Goal: Check status: Check status

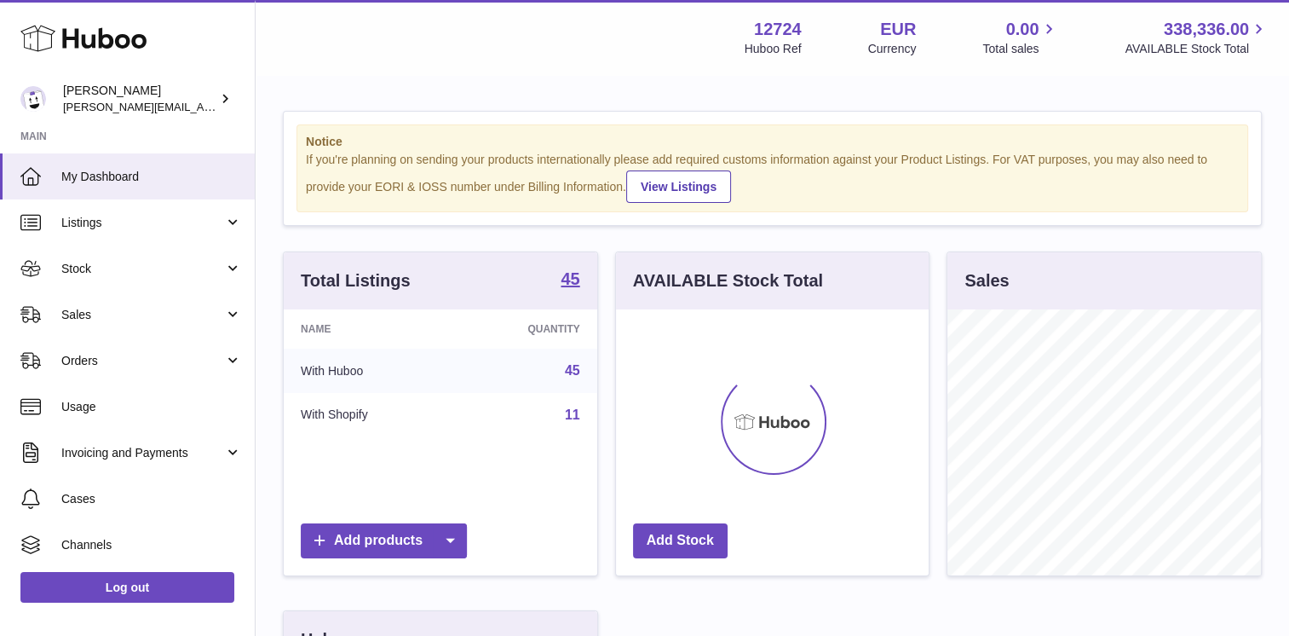
scroll to position [266, 318]
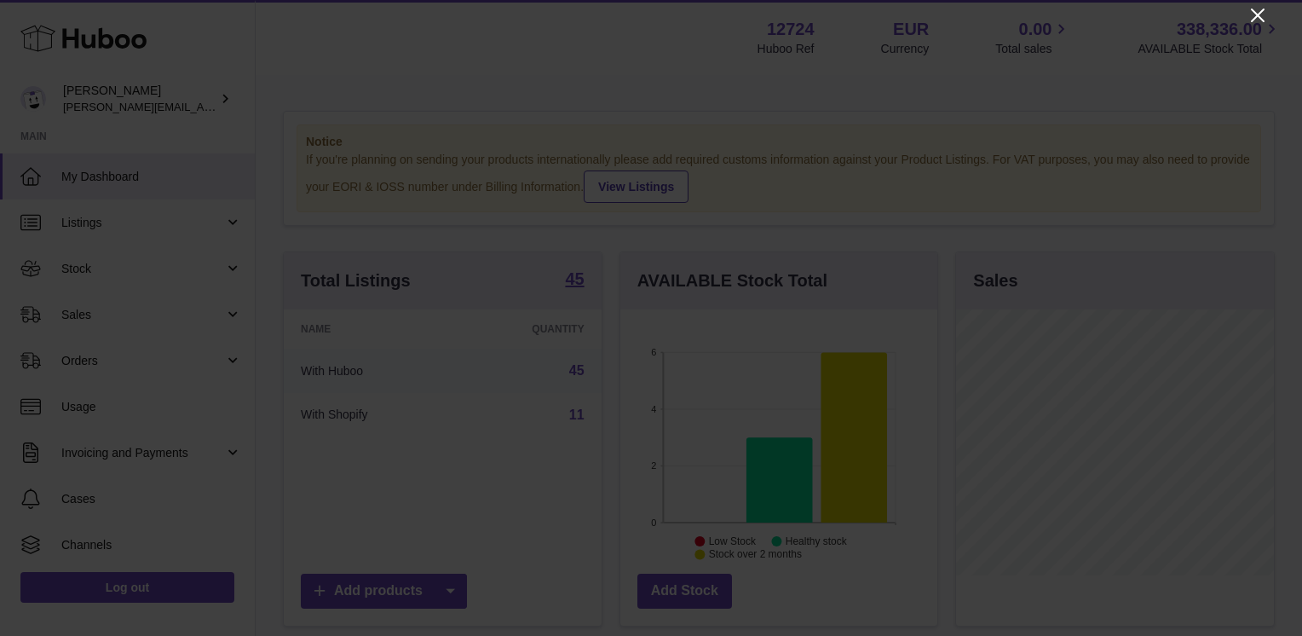
click at [1254, 14] on icon "Close" at bounding box center [1258, 15] width 20 height 20
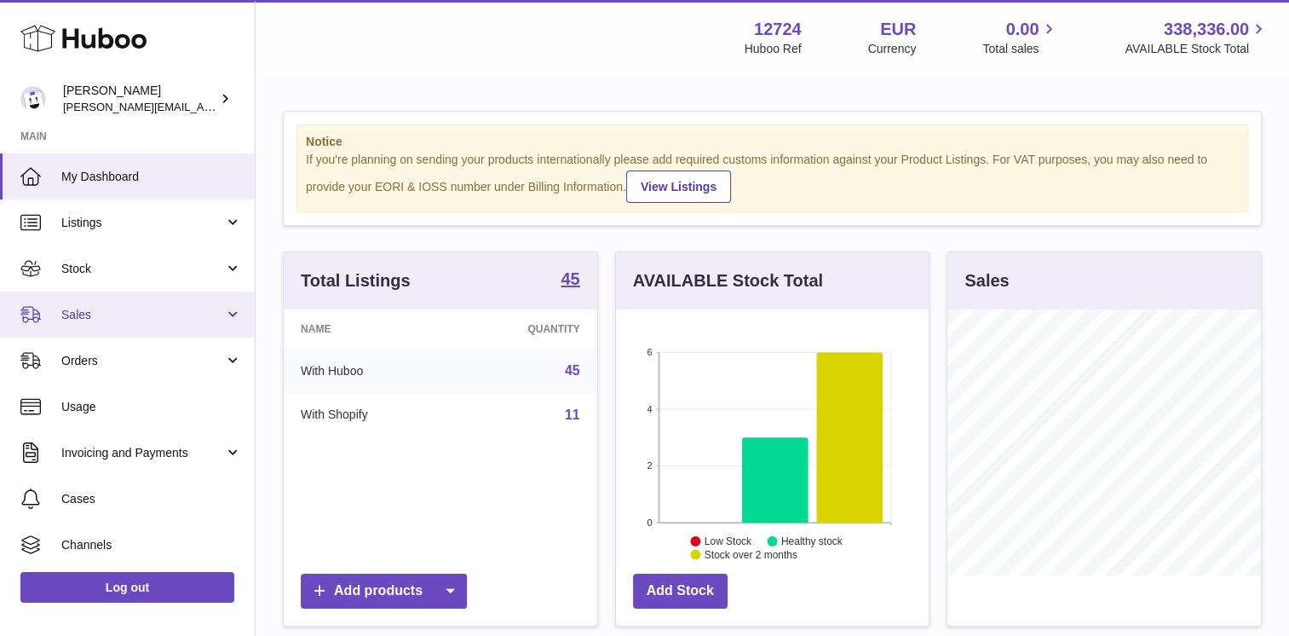
click at [107, 295] on link "Sales" at bounding box center [127, 314] width 255 height 46
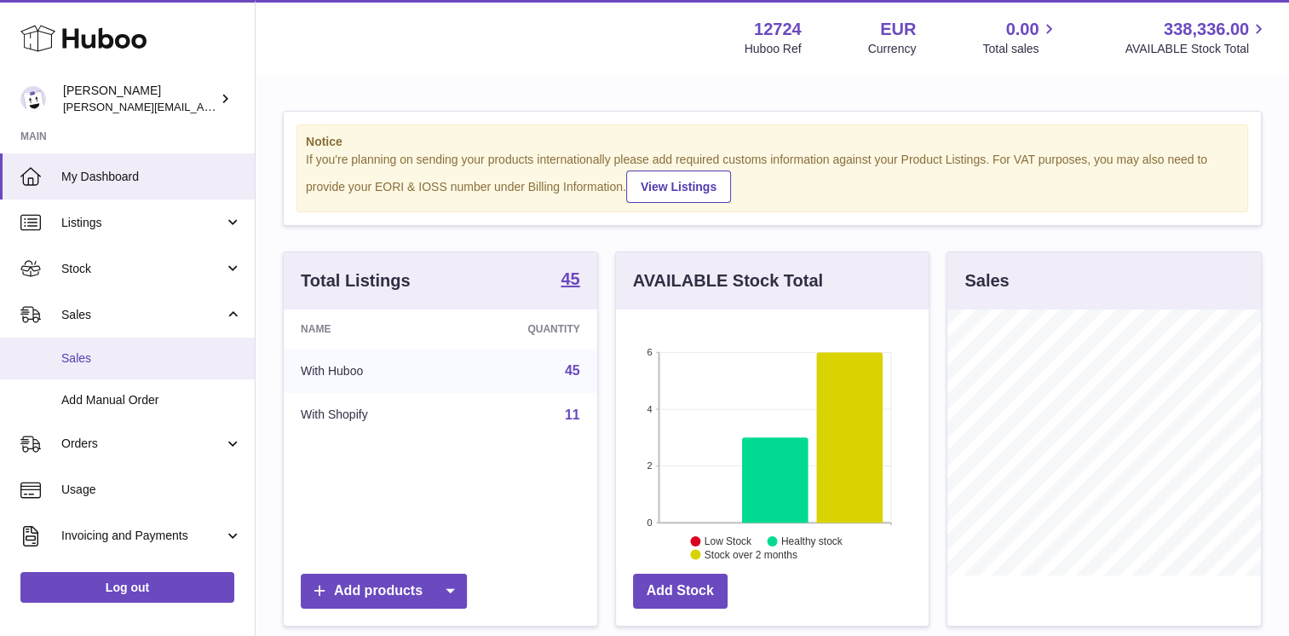
drag, startPoint x: 122, startPoint y: 354, endPoint x: 185, endPoint y: 337, distance: 65.3
click at [122, 355] on span "Sales" at bounding box center [151, 358] width 181 height 16
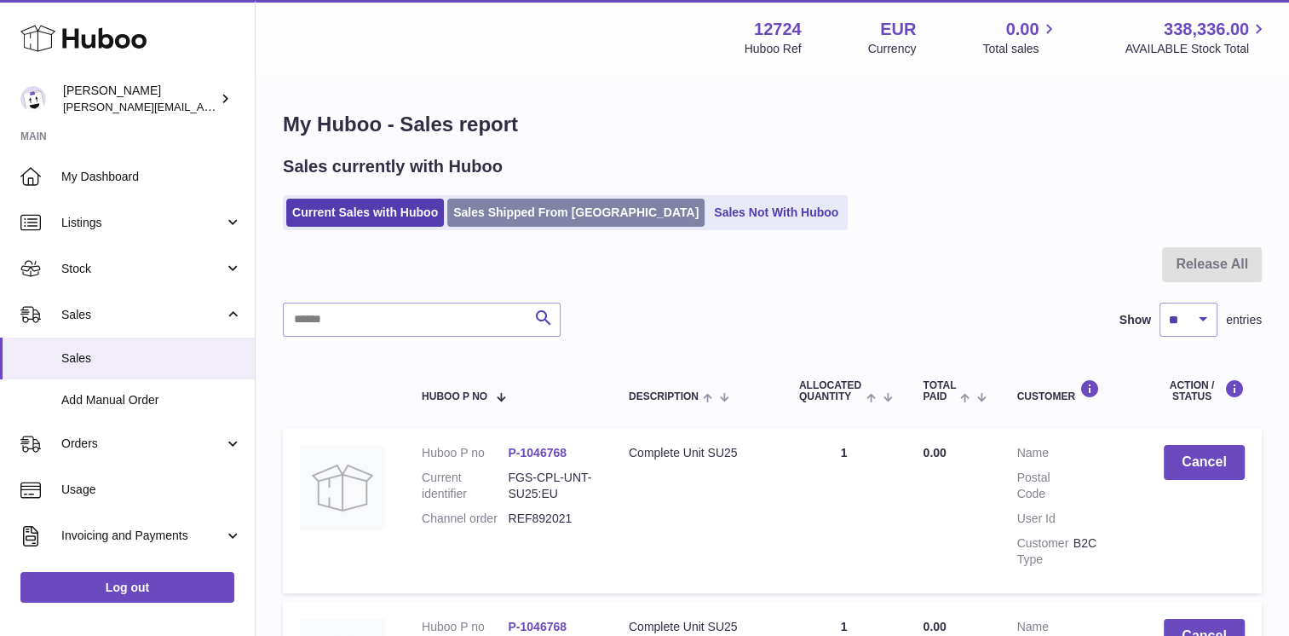
click at [524, 221] on link "Sales Shipped From [GEOGRAPHIC_DATA]" at bounding box center [575, 213] width 257 height 28
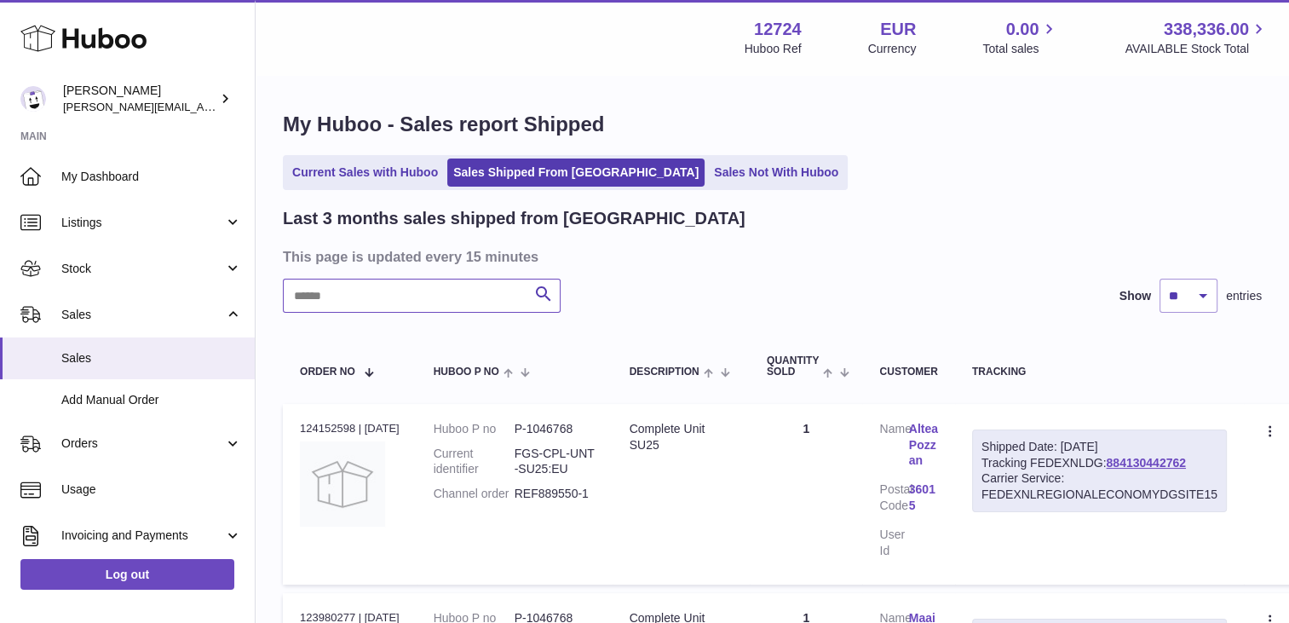
click at [484, 308] on input "text" at bounding box center [422, 296] width 278 height 34
paste input "*********"
type input "*********"
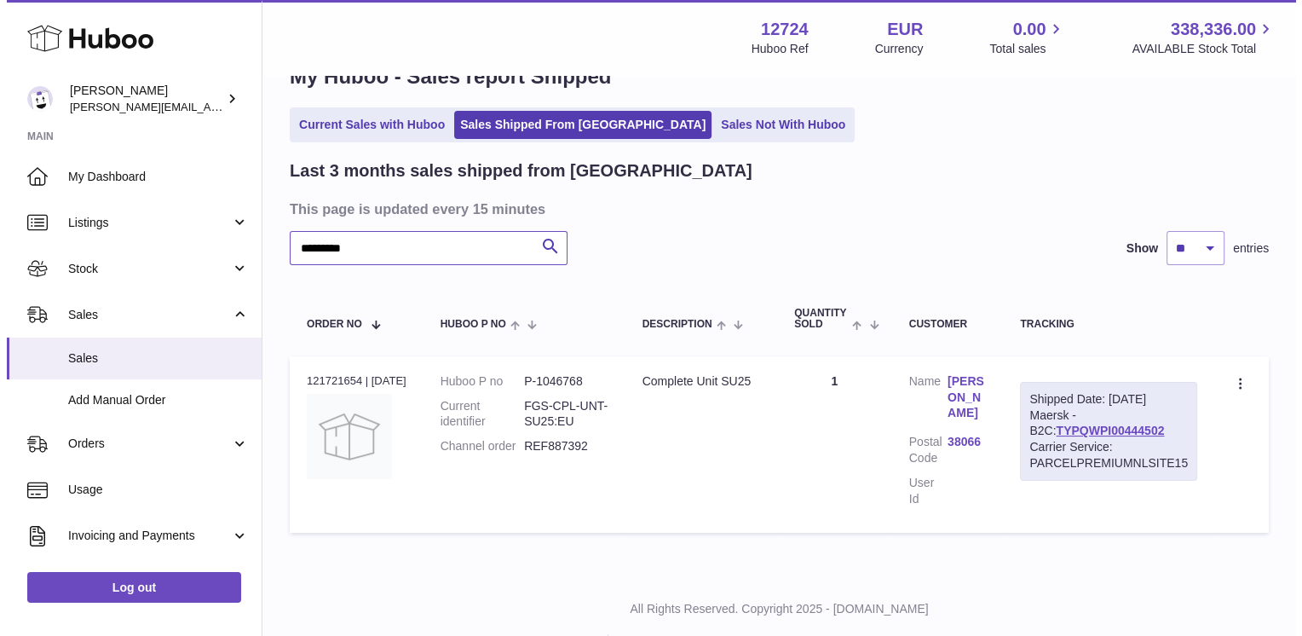
scroll to position [85, 0]
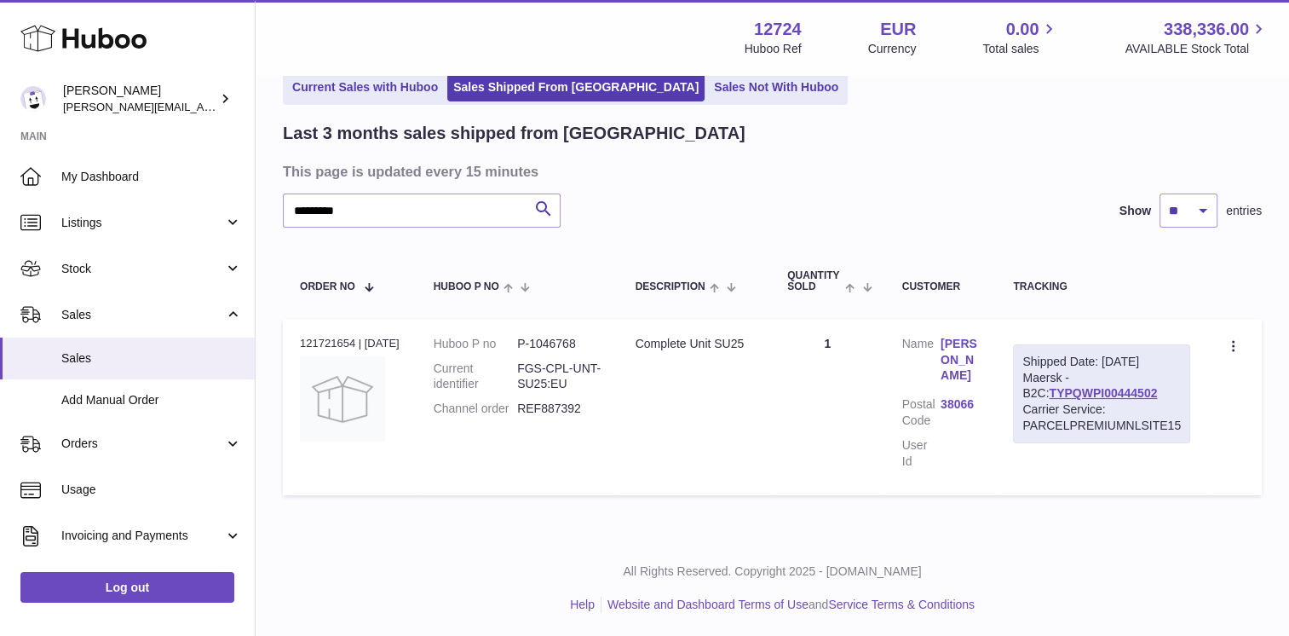
click at [968, 377] on link "Erika Seragozzo" at bounding box center [960, 360] width 38 height 49
